Goal: Use online tool/utility: Utilize a website feature to perform a specific function

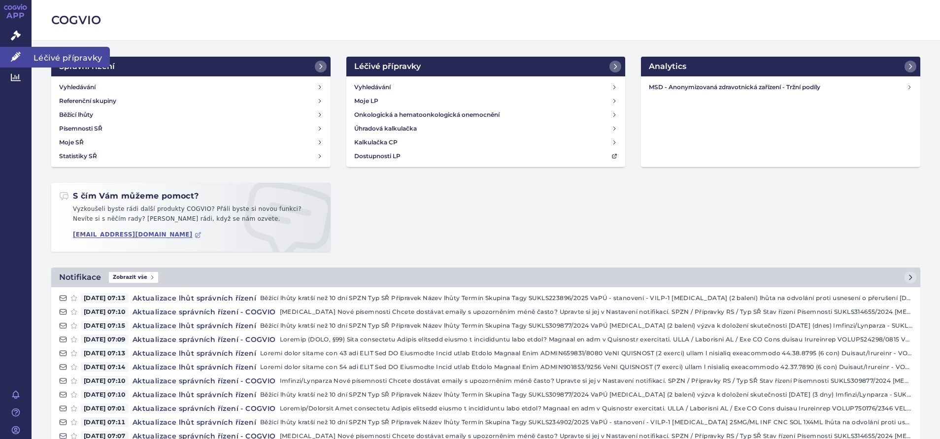
click at [15, 57] on icon at bounding box center [16, 57] width 10 height 10
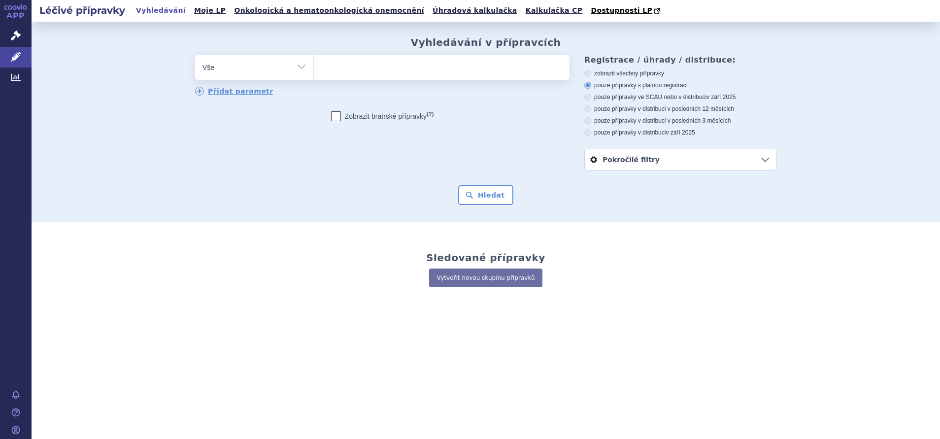
click at [767, 161] on link "Pokročilé filtry" at bounding box center [680, 159] width 191 height 21
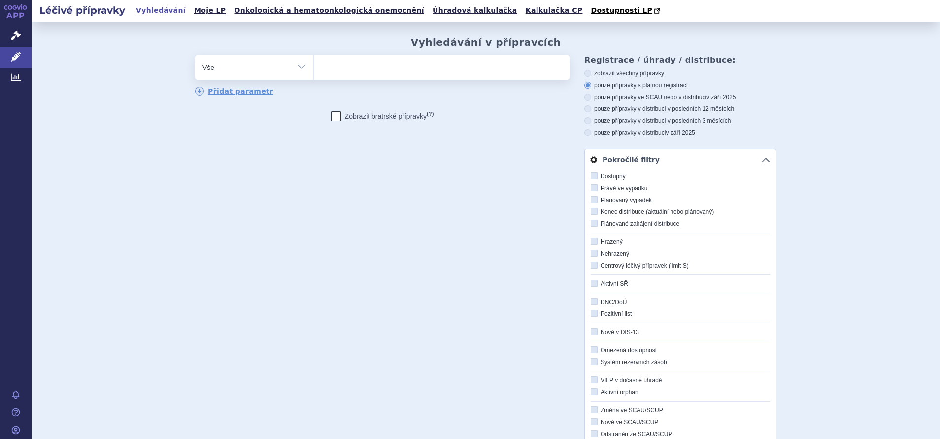
click at [590, 265] on icon at bounding box center [593, 264] width 7 height 7
click at [591, 265] on input "Centrový léčivý přípravek (limit S)" at bounding box center [594, 265] width 6 height 6
checkbox input "true"
click at [531, 270] on div "odstranit Vše Přípravek/SUKL kód MAH VPOIS ATC/Aktivní látka" at bounding box center [485, 278] width 581 height 446
click at [260, 154] on div "odstranit Vše Přípravek/SUKL kód MAH VPOIS ATC/Aktivní látka" at bounding box center [485, 278] width 581 height 446
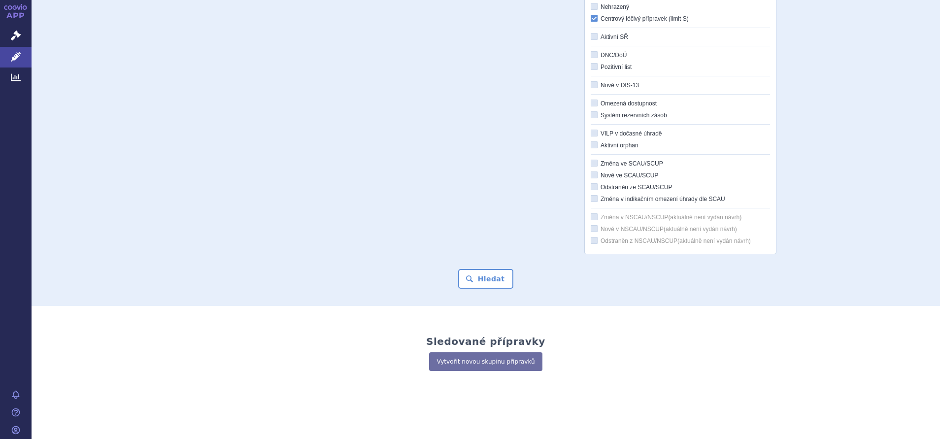
scroll to position [249, 0]
click at [487, 279] on button "Hledat" at bounding box center [486, 278] width 56 height 20
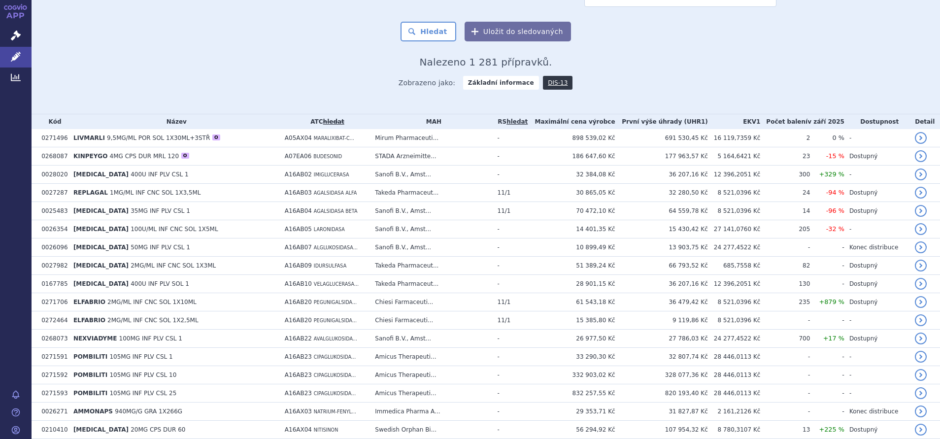
scroll to position [517, 0]
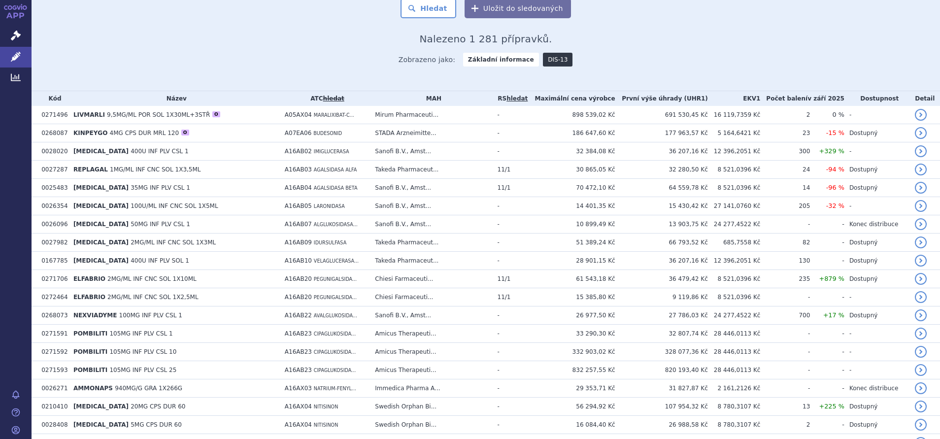
click at [549, 60] on link "DIS-13" at bounding box center [558, 60] width 30 height 14
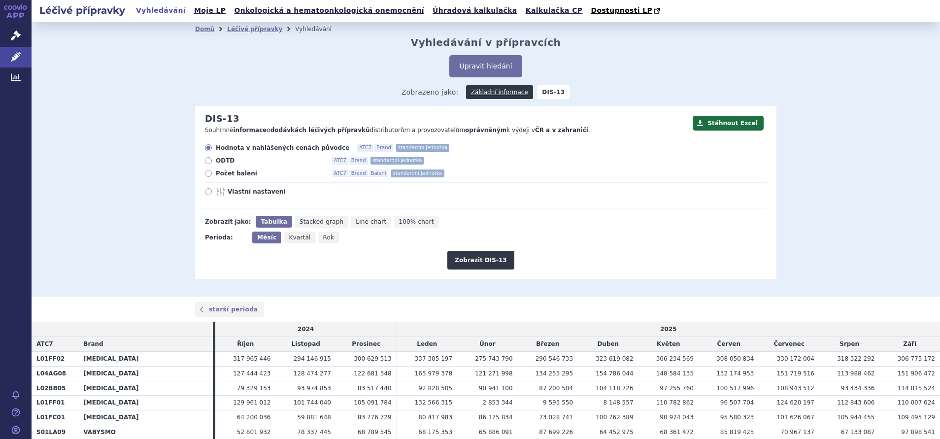
click at [228, 193] on span "Vlastní nastavení" at bounding box center [282, 192] width 108 height 8
click at [212, 193] on input "Vlastní nastavení" at bounding box center [209, 193] width 6 height 6
radio input "true"
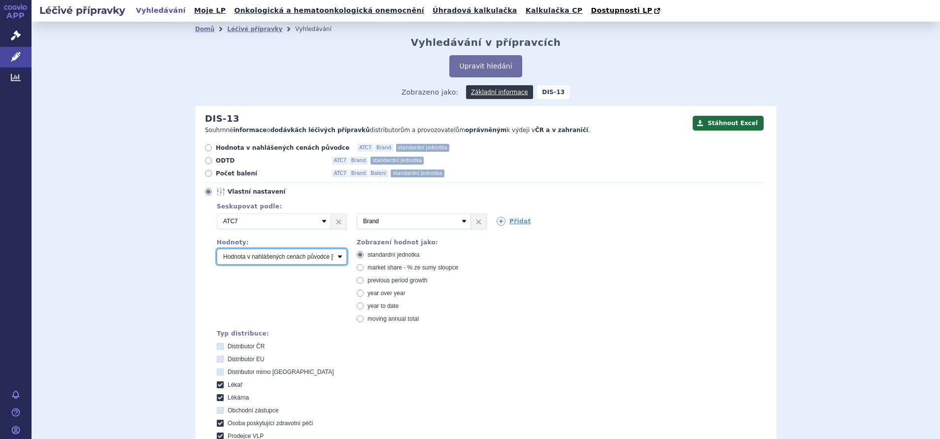
click at [337, 255] on select "Počet balení Hodnota v nahlášených cenách původce [DIS-13] Hodnota v maximálníc…" at bounding box center [282, 257] width 130 height 16
select select "scauMaxReimbursement1"
click at [217, 249] on select "Počet balení Hodnota v nahlášených cenách původce [DIS-13] Hodnota v maximálníc…" at bounding box center [282, 257] width 130 height 16
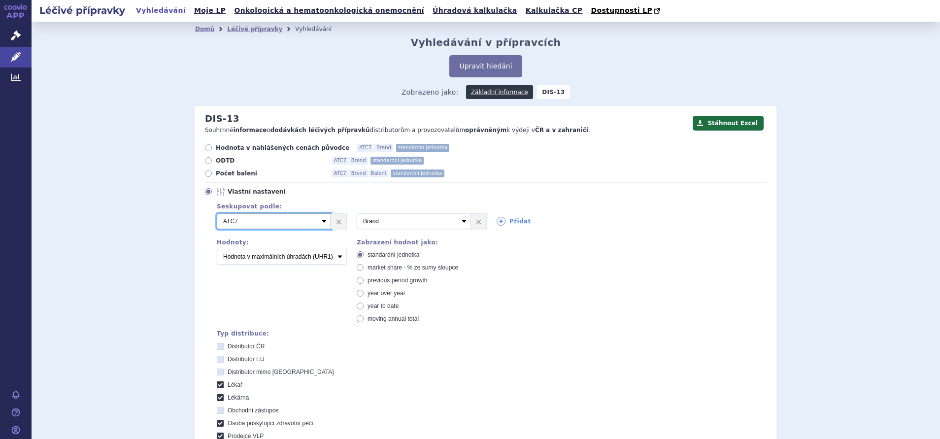
click at [318, 223] on select "Vyberte groupování ATC3 ATC5 ATC7 Brand Balení SÚKL kód MAH VPOIS Referenční sk…" at bounding box center [274, 221] width 114 height 16
click at [319, 222] on select "Vyberte groupování ATC3 ATC5 ATC7 Brand Balení SÚKL kód MAH VPOIS Referenční sk…" at bounding box center [274, 221] width 114 height 16
click at [459, 219] on select "Vyberte groupování ATC3 ATC5 ATC7 Brand Balení SÚKL kód MAH VPOIS Referenční sk…" at bounding box center [414, 221] width 114 height 16
click at [357, 214] on select "Vyberte groupování ATC3 ATC5 ATC7 Brand Balení SÚKL kód MAH VPOIS Referenční sk…" at bounding box center [414, 221] width 114 height 16
click at [458, 221] on select "Vyberte groupování ATC3 ATC5 ATC7 Brand Balení SÚKL kód MAH VPOIS Referenční sk…" at bounding box center [414, 221] width 114 height 16
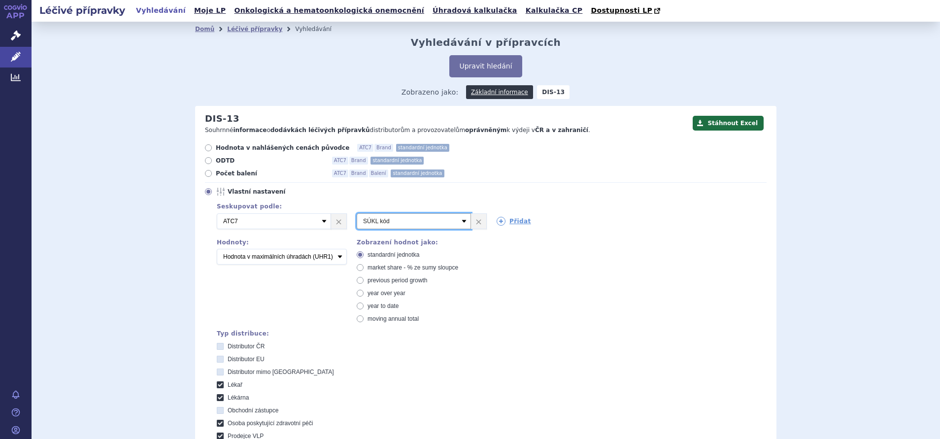
select select "brand"
click at [357, 214] on select "Vyberte groupování ATC3 ATC5 ATC7 Brand Balení SÚKL kód MAH VPOIS Referenční sk…" at bounding box center [414, 221] width 114 height 16
click at [507, 223] on link "Přidat" at bounding box center [513, 221] width 34 height 9
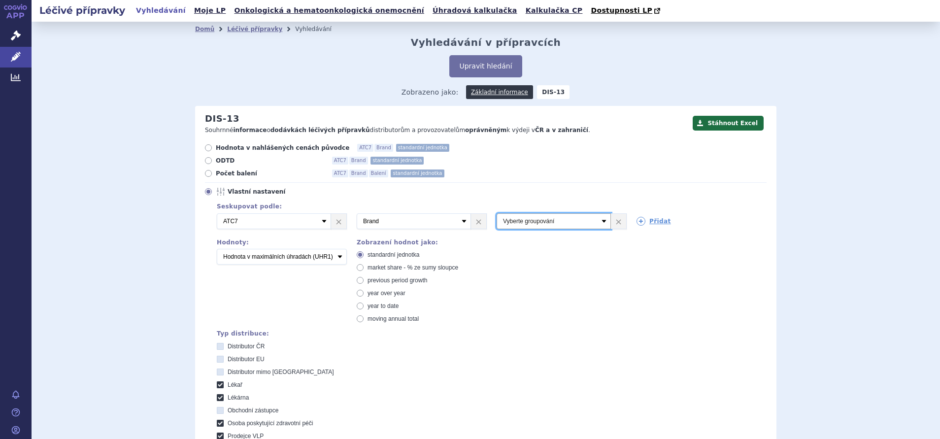
click at [599, 220] on select "Vyberte groupování ATC3 ATC5 ATC7 Brand Balení SÚKL kód MAH VPOIS Referenční sk…" at bounding box center [553, 221] width 114 height 16
select select "suklCode"
click at [496, 214] on select "Vyberte groupování ATC3 ATC5 ATC7 Brand Balení SÚKL kód MAH VPOIS Referenční sk…" at bounding box center [553, 221] width 114 height 16
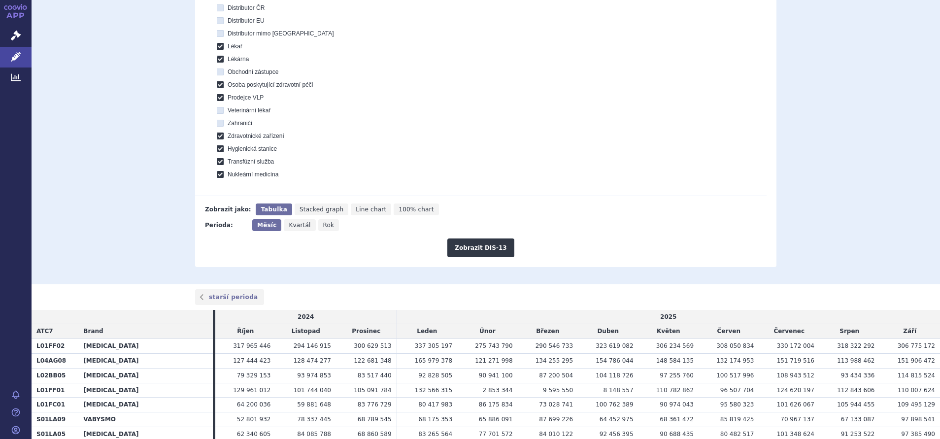
scroll to position [369, 0]
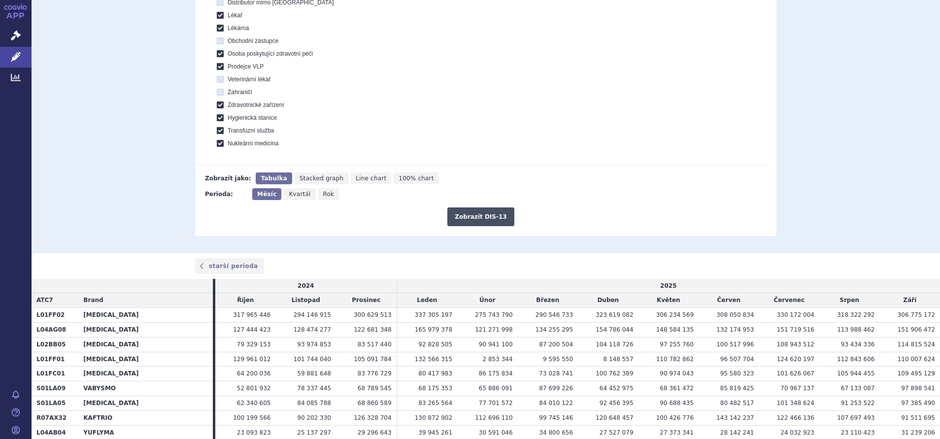
click at [489, 218] on button "Zobrazit DIS-13" at bounding box center [480, 216] width 66 height 19
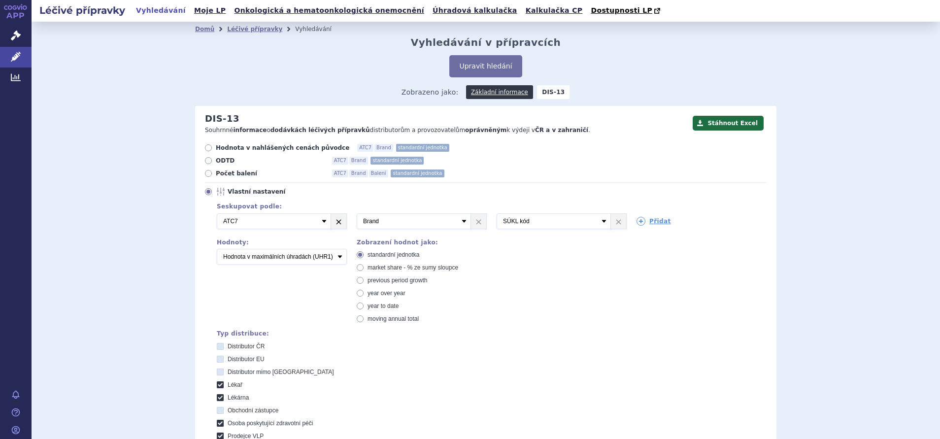
click at [333, 222] on link "×" at bounding box center [338, 221] width 15 height 15
click at [475, 222] on link "×" at bounding box center [478, 221] width 15 height 15
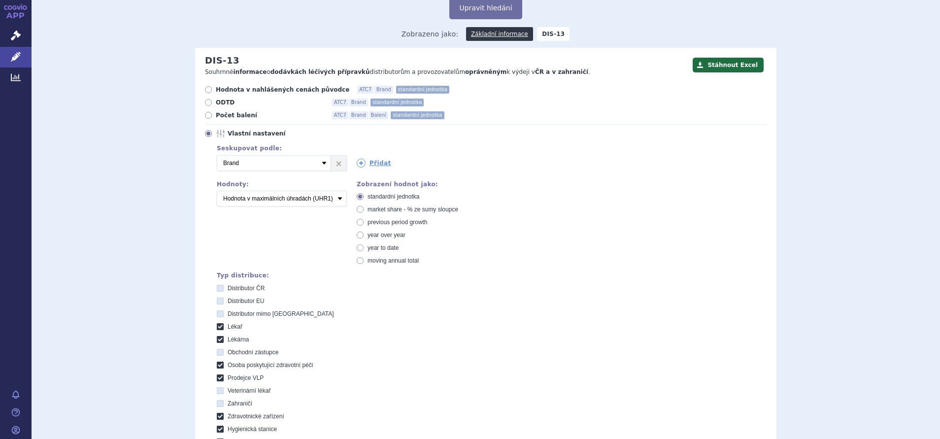
scroll to position [295, 0]
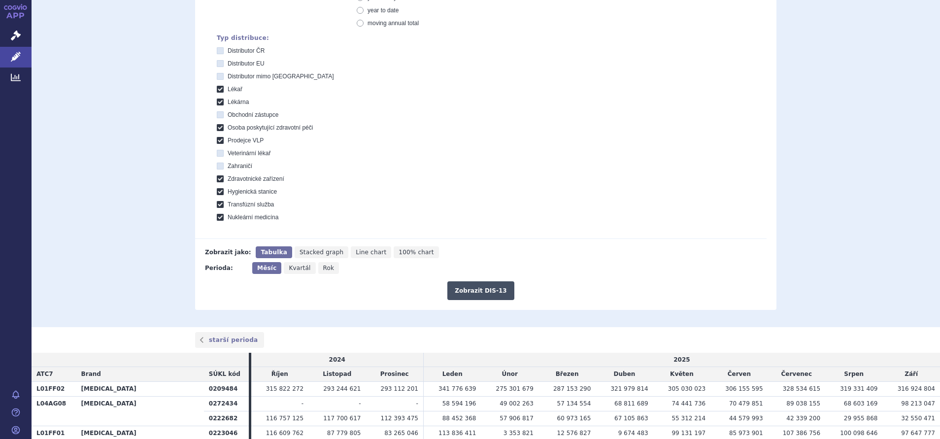
click at [473, 287] on button "Zobrazit DIS-13" at bounding box center [480, 290] width 66 height 19
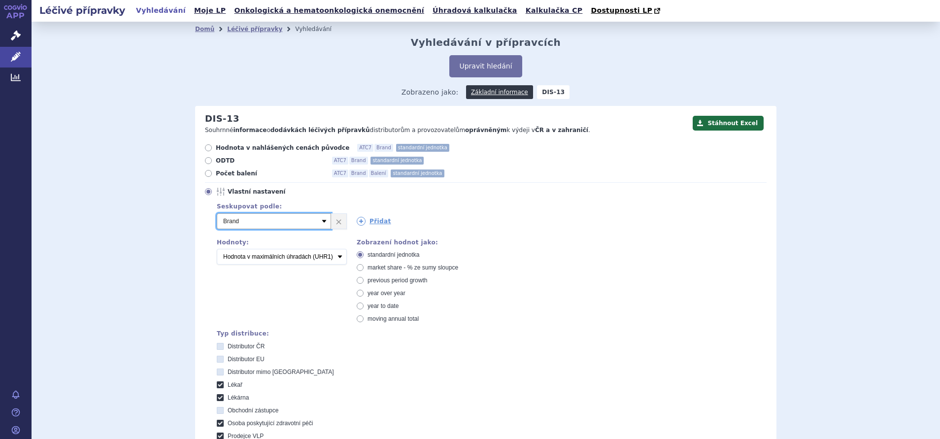
click at [318, 220] on select "Vyberte groupování ATC3 ATC5 ATC7 Brand Balení SÚKL kód MAH VPOIS Referenční sk…" at bounding box center [274, 221] width 114 height 16
select select "atc3"
click at [217, 214] on select "Vyberte groupování ATC3 ATC5 ATC7 Brand Balení SÚKL kód MAH VPOIS Referenční sk…" at bounding box center [274, 221] width 114 height 16
click at [372, 220] on link "Přidat" at bounding box center [374, 221] width 34 height 9
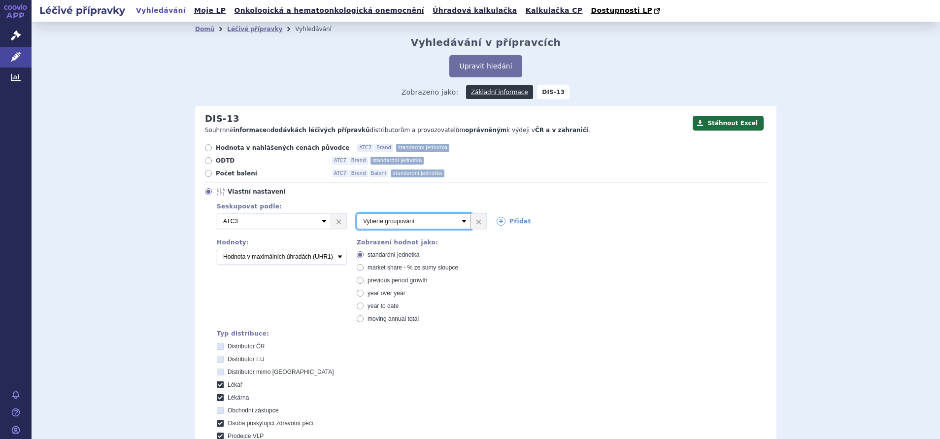
click at [393, 222] on select "Vyberte groupování ATC3 ATC5 ATC7 Brand Balení SÚKL kód MAH VPOIS Referenční sk…" at bounding box center [414, 221] width 114 height 16
select select "brand"
click at [357, 214] on select "Vyberte groupování ATC3 ATC5 ATC7 Brand Balení SÚKL kód MAH VPOIS Referenční sk…" at bounding box center [414, 221] width 114 height 16
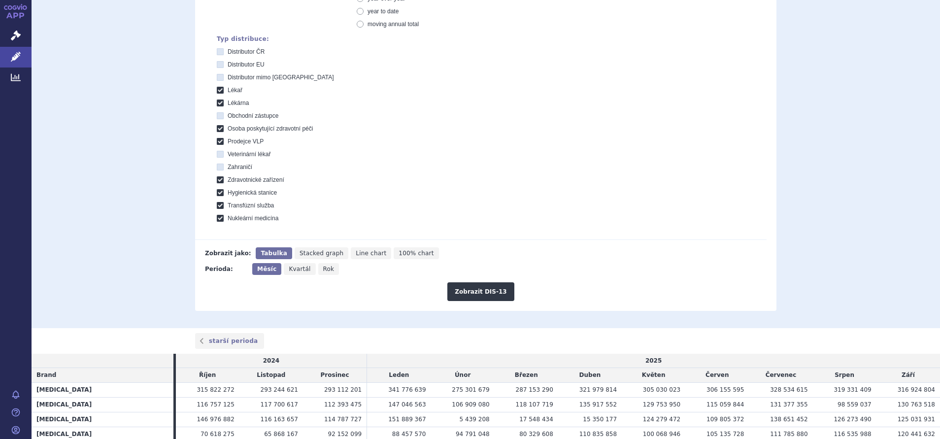
scroll to position [295, 0]
click at [491, 291] on button "Zobrazit DIS-13" at bounding box center [480, 290] width 66 height 19
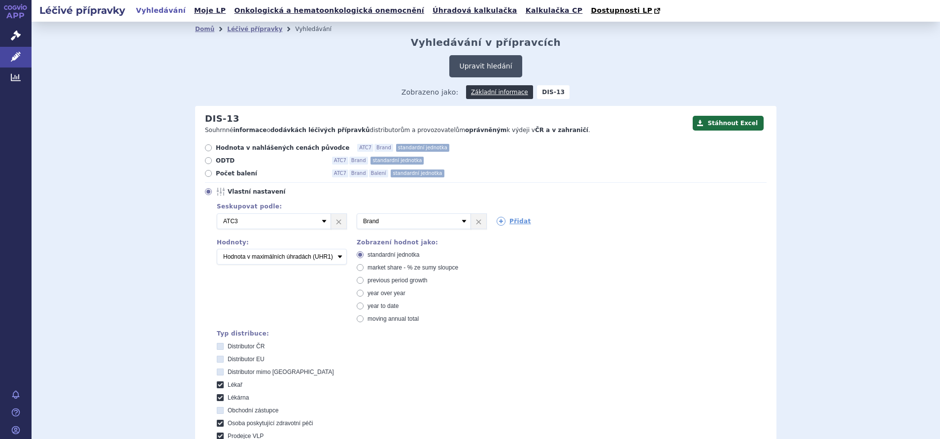
click at [478, 67] on button "Upravit hledání" at bounding box center [485, 66] width 72 height 22
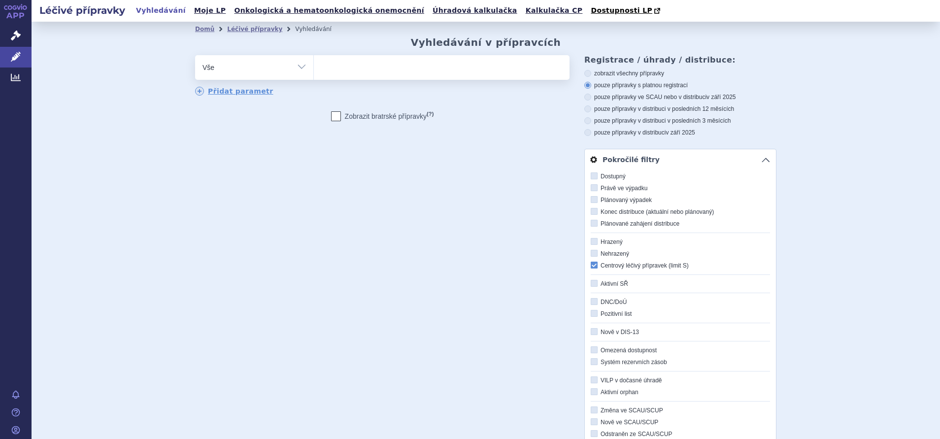
click at [332, 70] on ul at bounding box center [442, 65] width 256 height 21
click at [314, 70] on select at bounding box center [313, 67] width 0 height 25
type input "L01"
select select "L01"
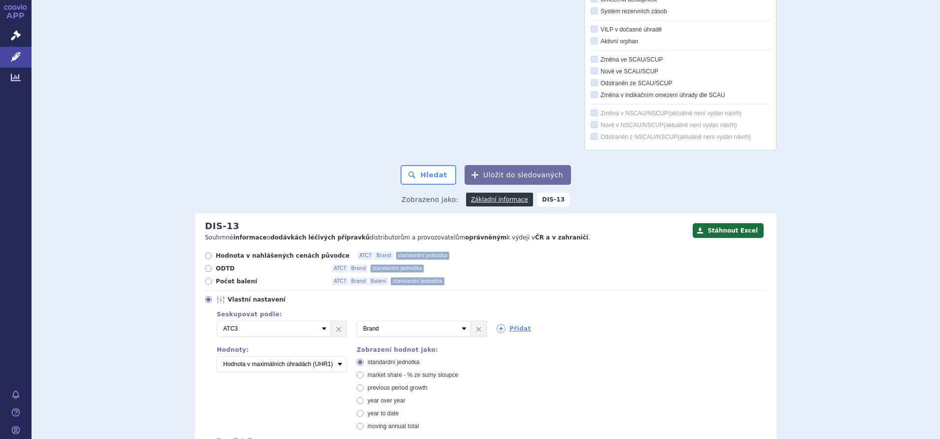
scroll to position [369, 0]
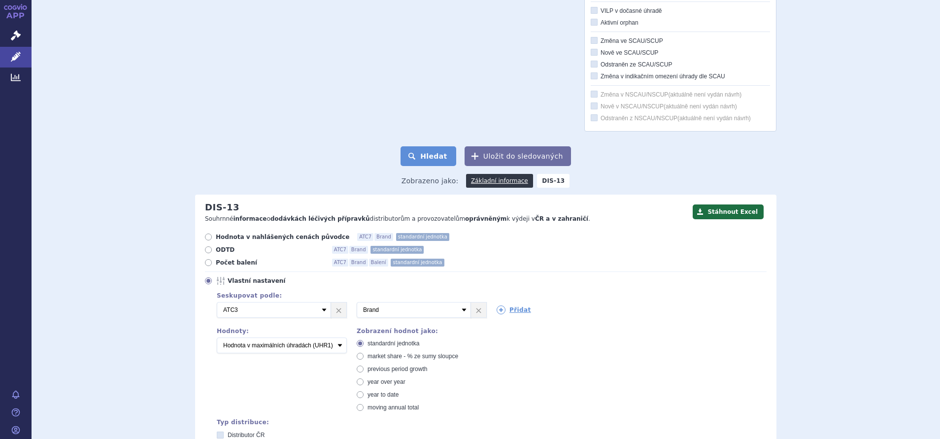
click at [432, 158] on button "Hledat" at bounding box center [428, 156] width 56 height 20
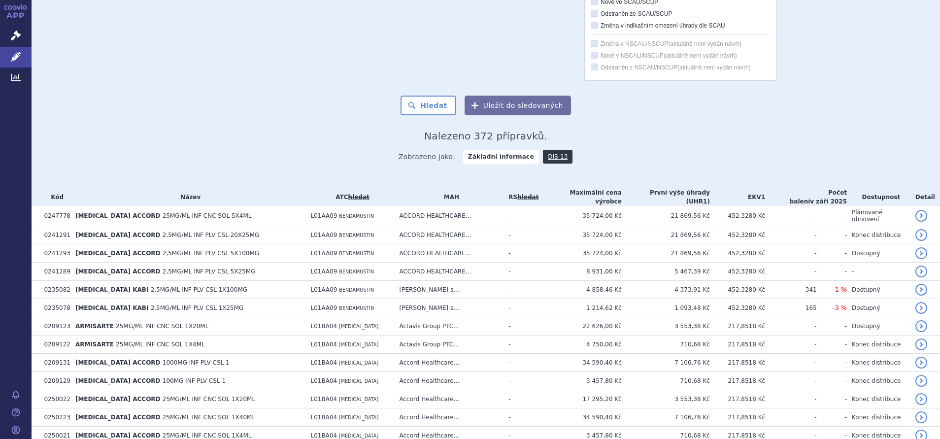
scroll to position [443, 0]
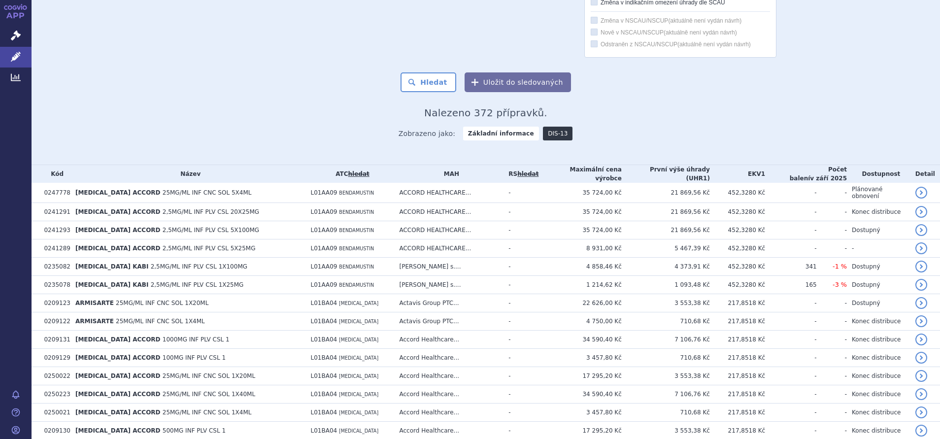
click at [543, 135] on link "DIS-13" at bounding box center [558, 134] width 30 height 14
